Goal: Information Seeking & Learning: Learn about a topic

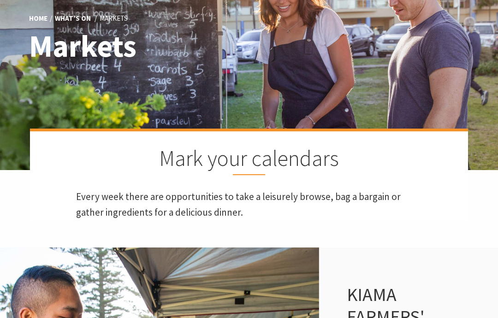
scroll to position [125, 0]
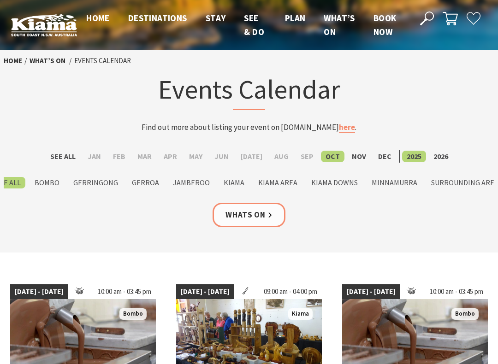
click at [257, 211] on link "Whats On" at bounding box center [249, 215] width 73 height 24
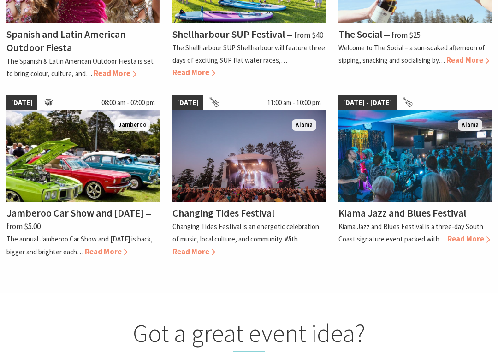
scroll to position [756, 0]
click at [199, 247] on span "Read More" at bounding box center [193, 252] width 43 height 10
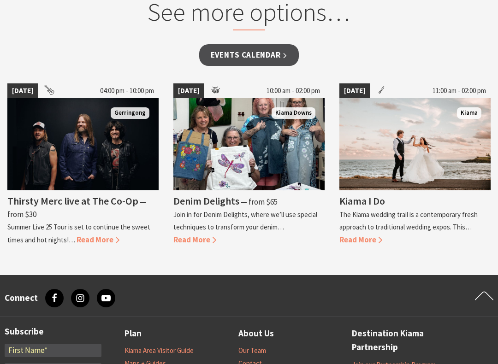
scroll to position [690, 0]
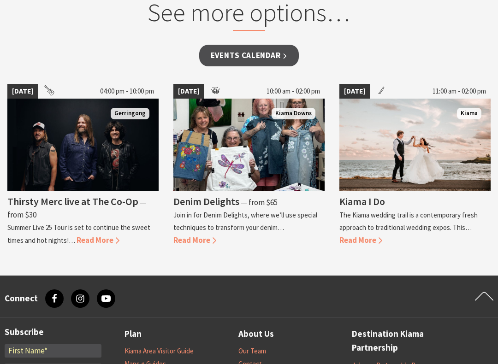
click at [258, 55] on link "Events Calendar" at bounding box center [249, 56] width 100 height 22
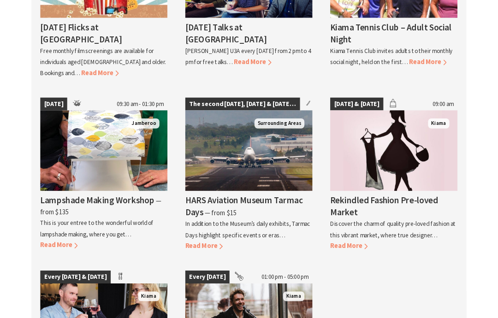
scroll to position [1705, 0]
